Goal: Navigation & Orientation: Find specific page/section

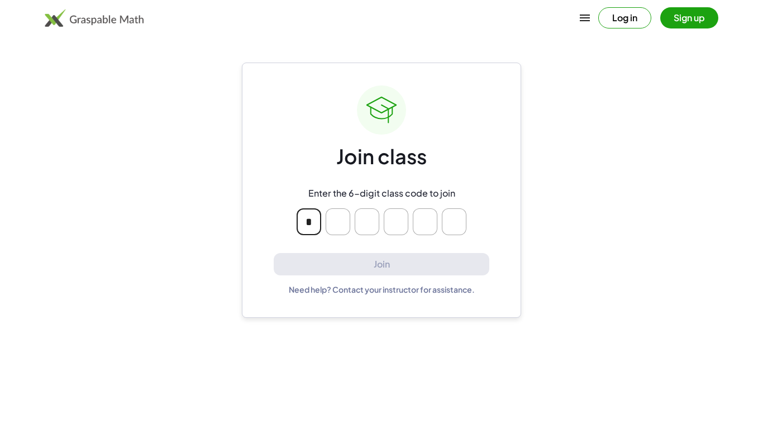
type input "*"
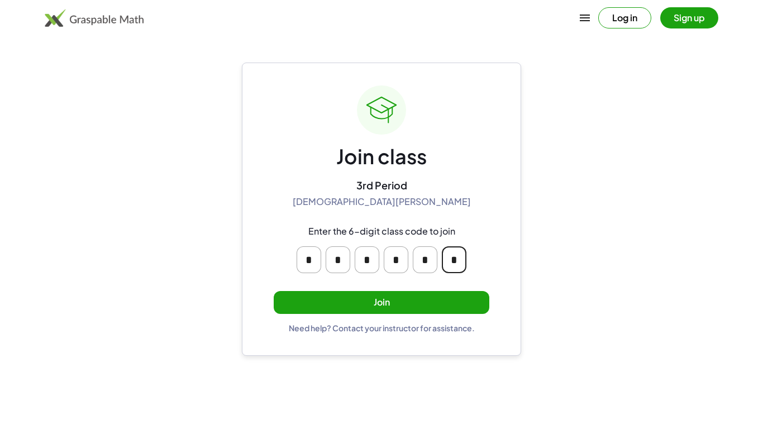
type input "*"
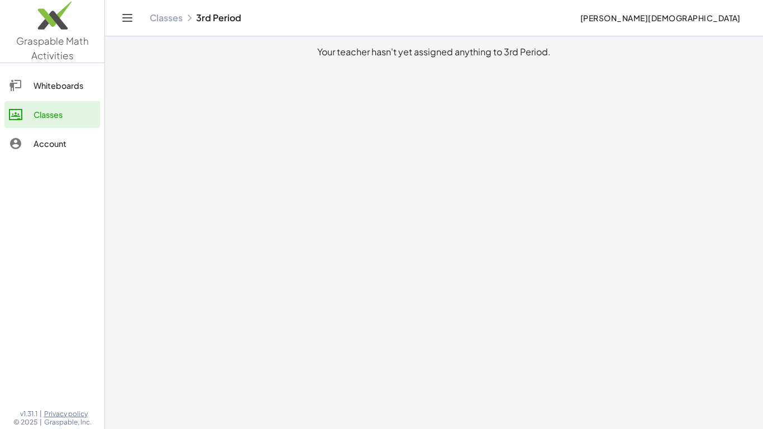
click at [46, 85] on div "Whiteboards" at bounding box center [65, 85] width 62 height 13
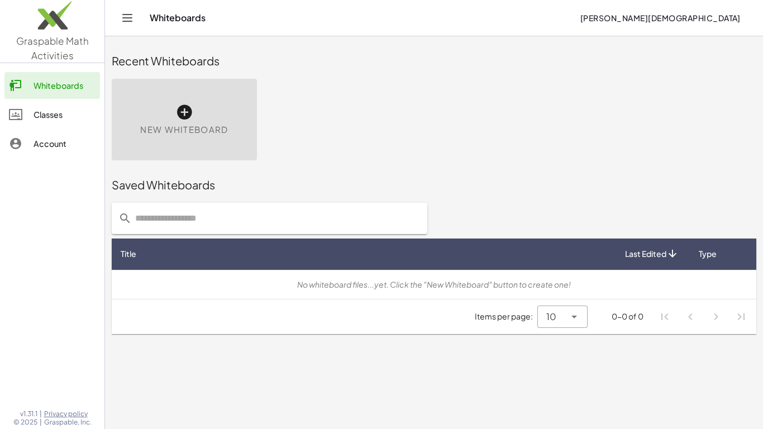
click at [39, 108] on div "Classes" at bounding box center [65, 114] width 62 height 13
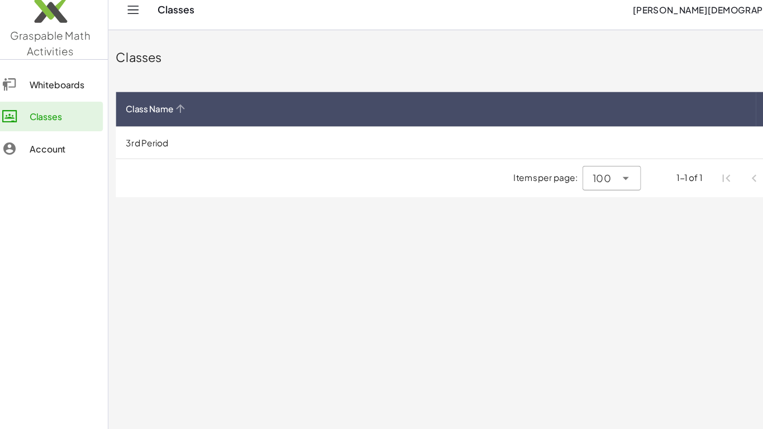
click at [349, 95] on th "Class Name" at bounding box center [402, 107] width 581 height 31
click at [224, 52] on div "Classes" at bounding box center [434, 61] width 645 height 36
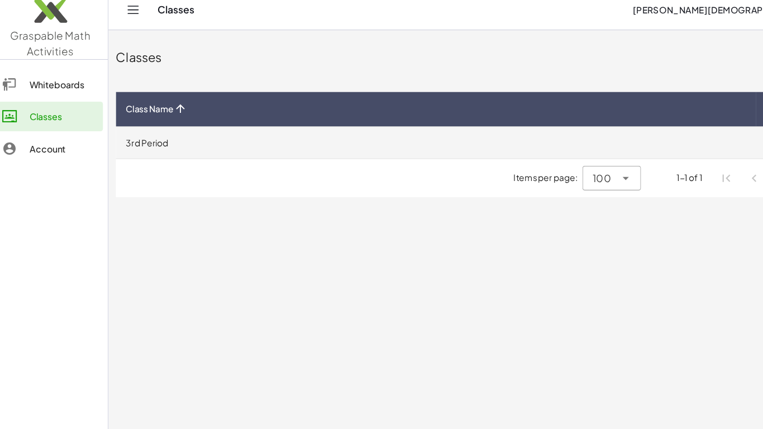
click at [150, 144] on td "3rd Period" at bounding box center [402, 138] width 581 height 29
